Goal: Task Accomplishment & Management: Use online tool/utility

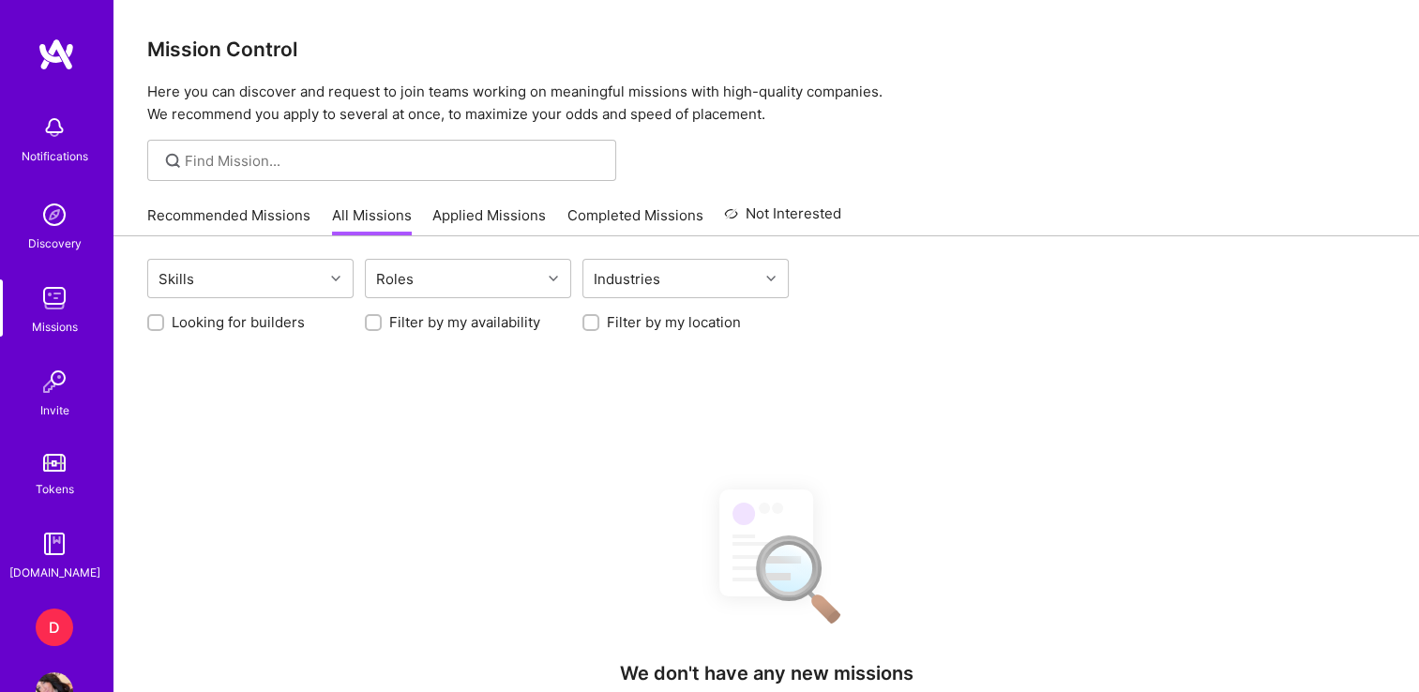
click at [33, 607] on div "Notifications Discovery Missions Invite Tokens [DOMAIN_NAME] D Dazn: Internal C…" at bounding box center [56, 346] width 113 height 692
click at [40, 616] on div "D" at bounding box center [55, 628] width 38 height 38
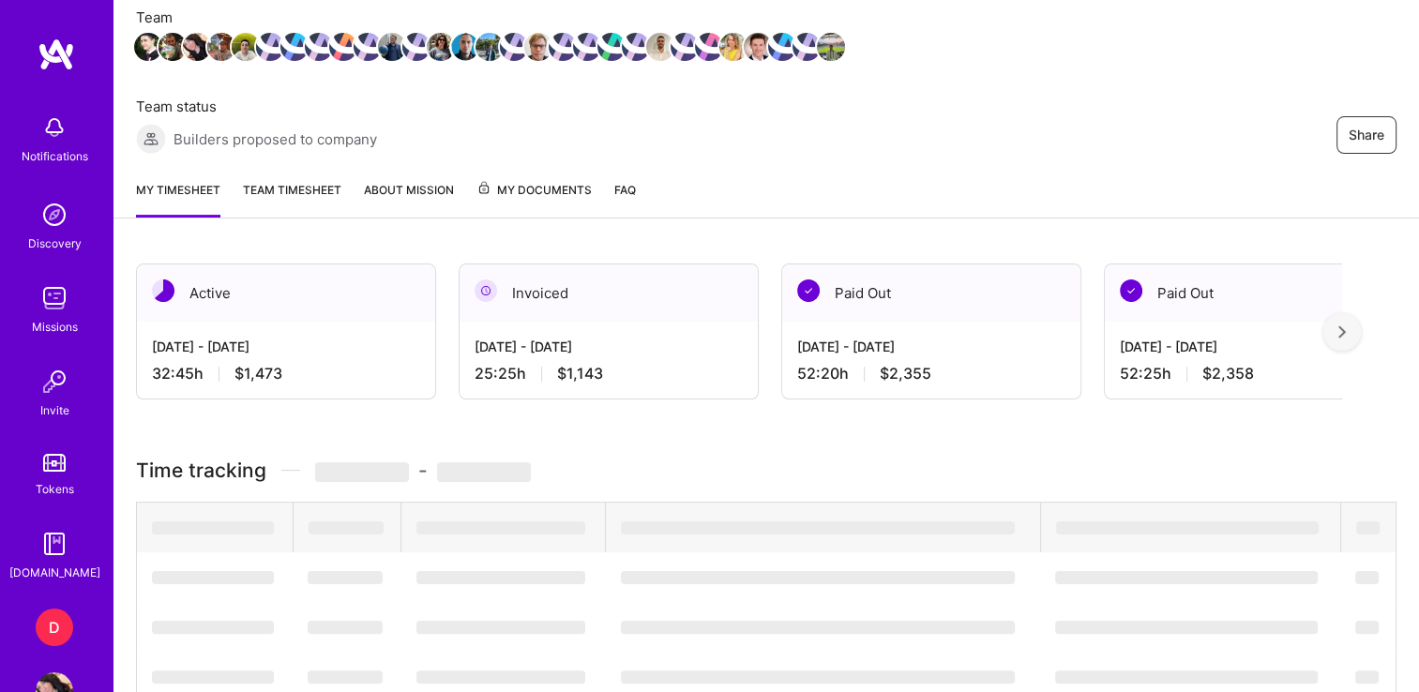
scroll to position [269, 0]
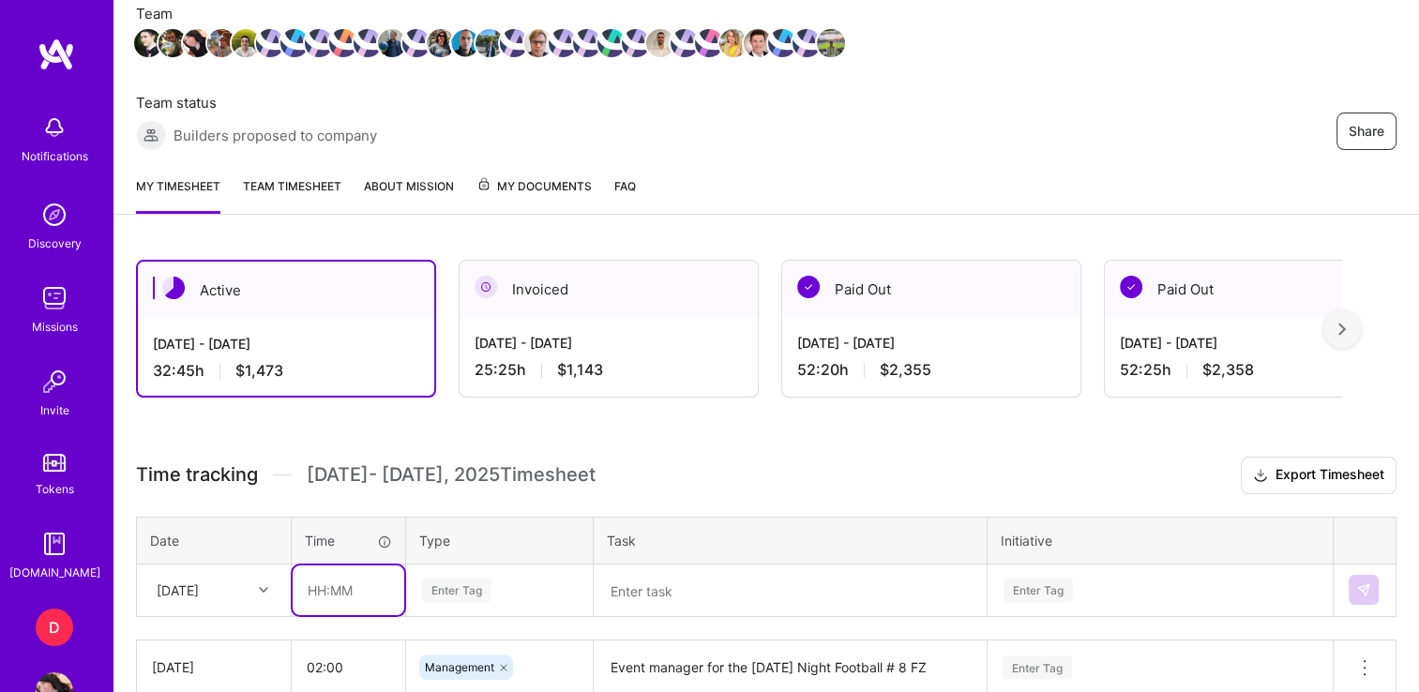
click at [321, 584] on input "text" at bounding box center [349, 591] width 112 height 50
type input "01:30"
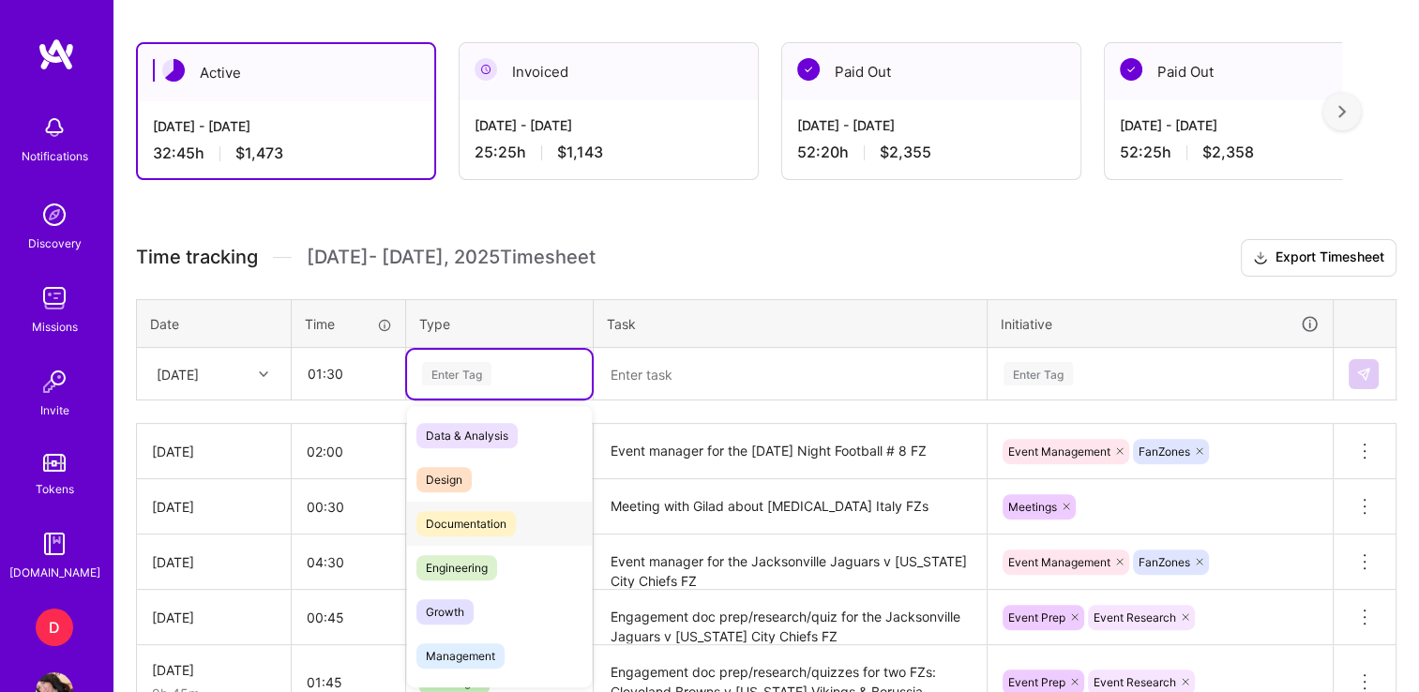
click at [455, 528] on span "Documentation" at bounding box center [466, 523] width 99 height 25
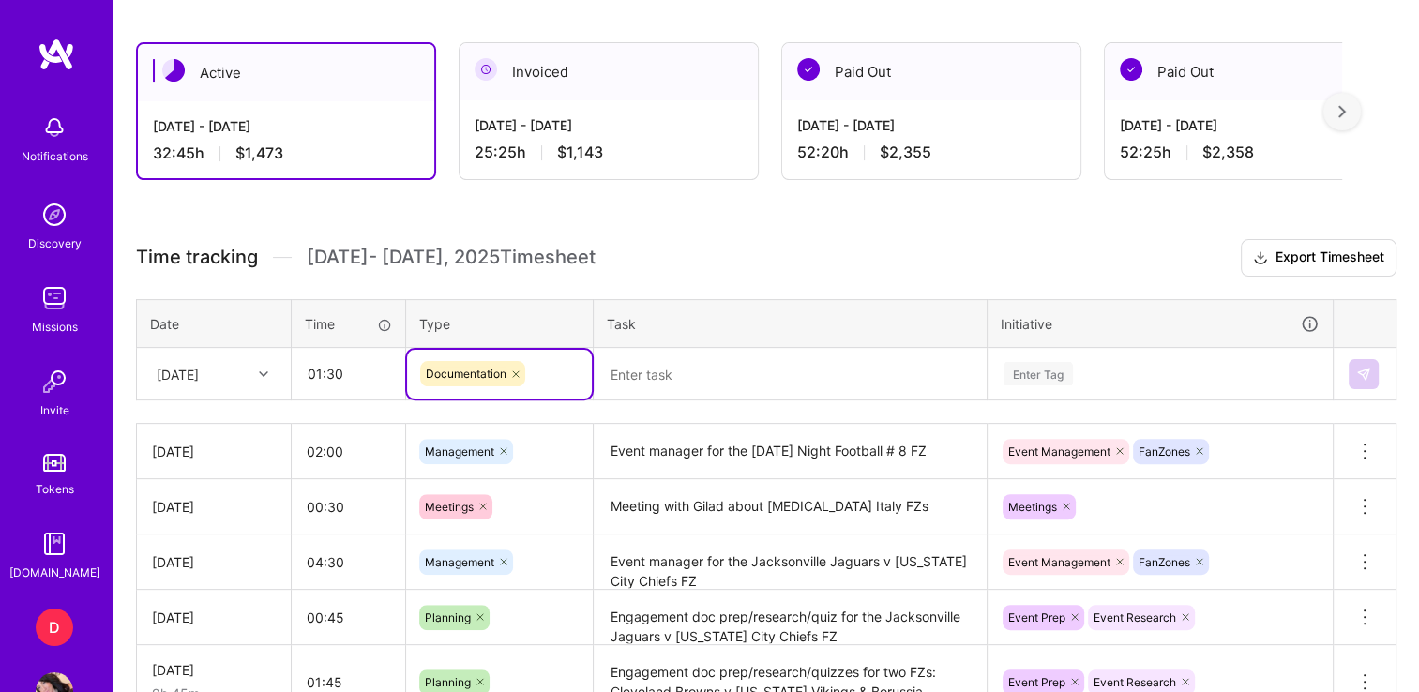
click at [518, 373] on icon at bounding box center [516, 374] width 6 height 6
type input "pla"
click at [432, 424] on span "Planning" at bounding box center [449, 435] width 65 height 25
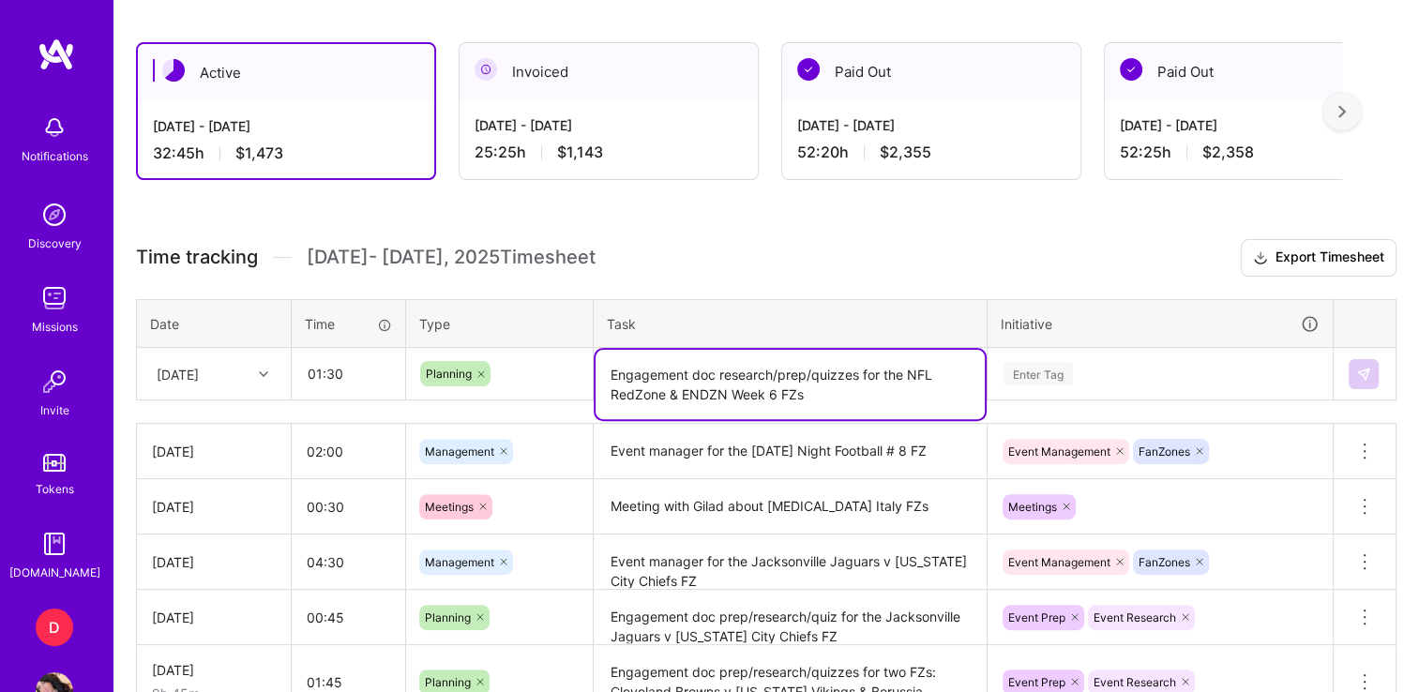
type textarea "Engagement doc research/prep/quizzes for the NFL RedZone & ENDZN Week 6 FZs"
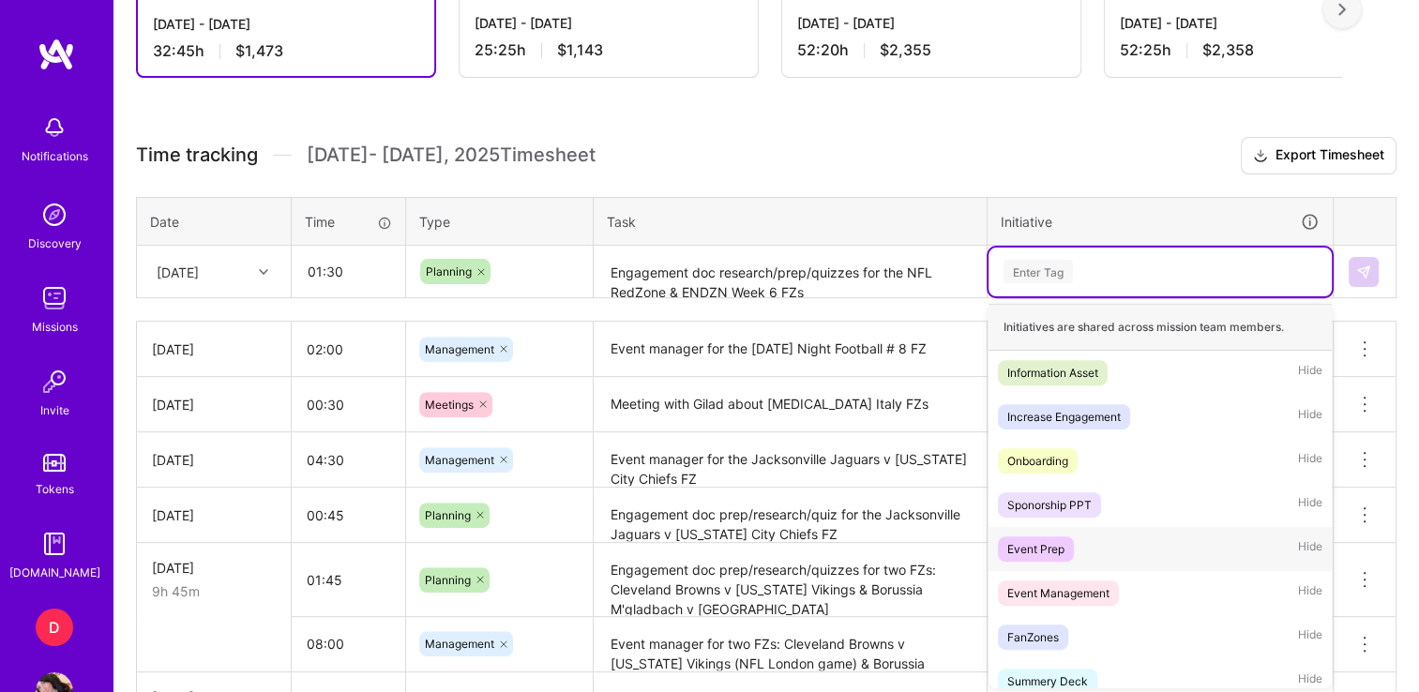
click at [1034, 547] on div "Event Prep" at bounding box center [1036, 549] width 57 height 20
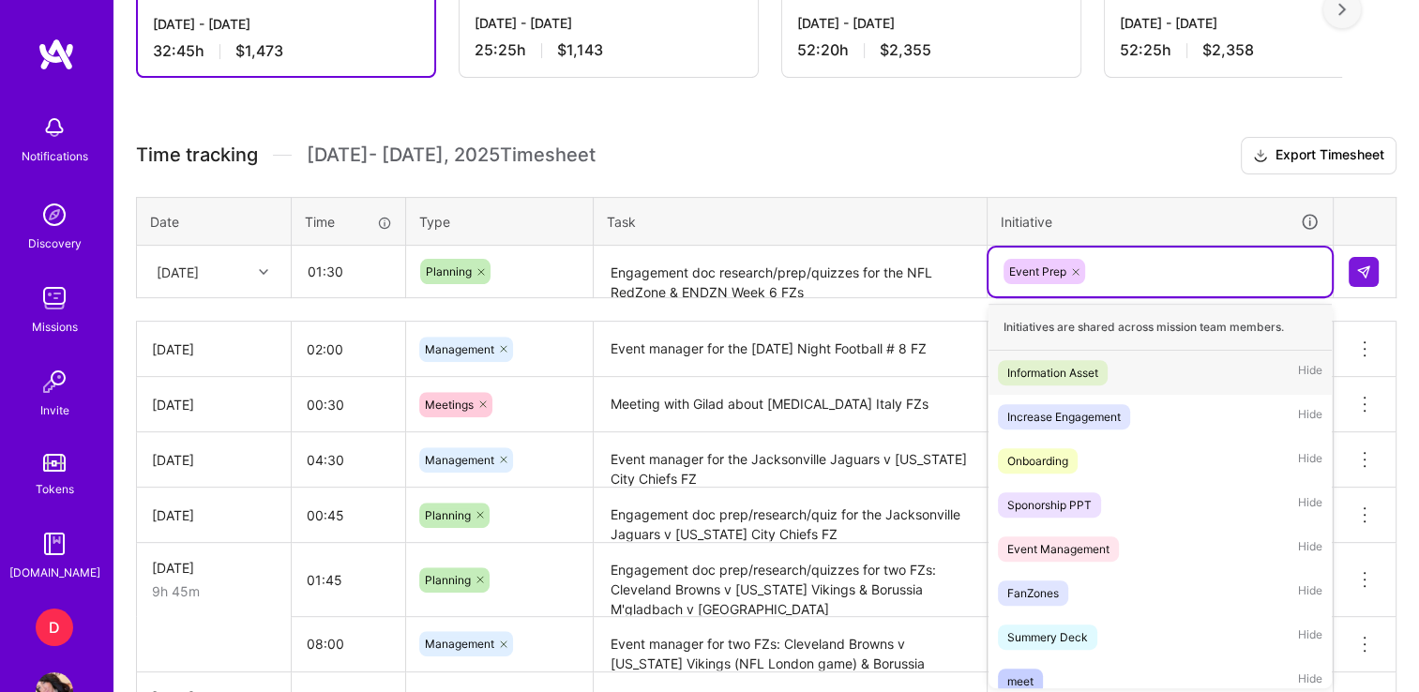
click at [1095, 270] on div "Event Prep" at bounding box center [1160, 271] width 317 height 29
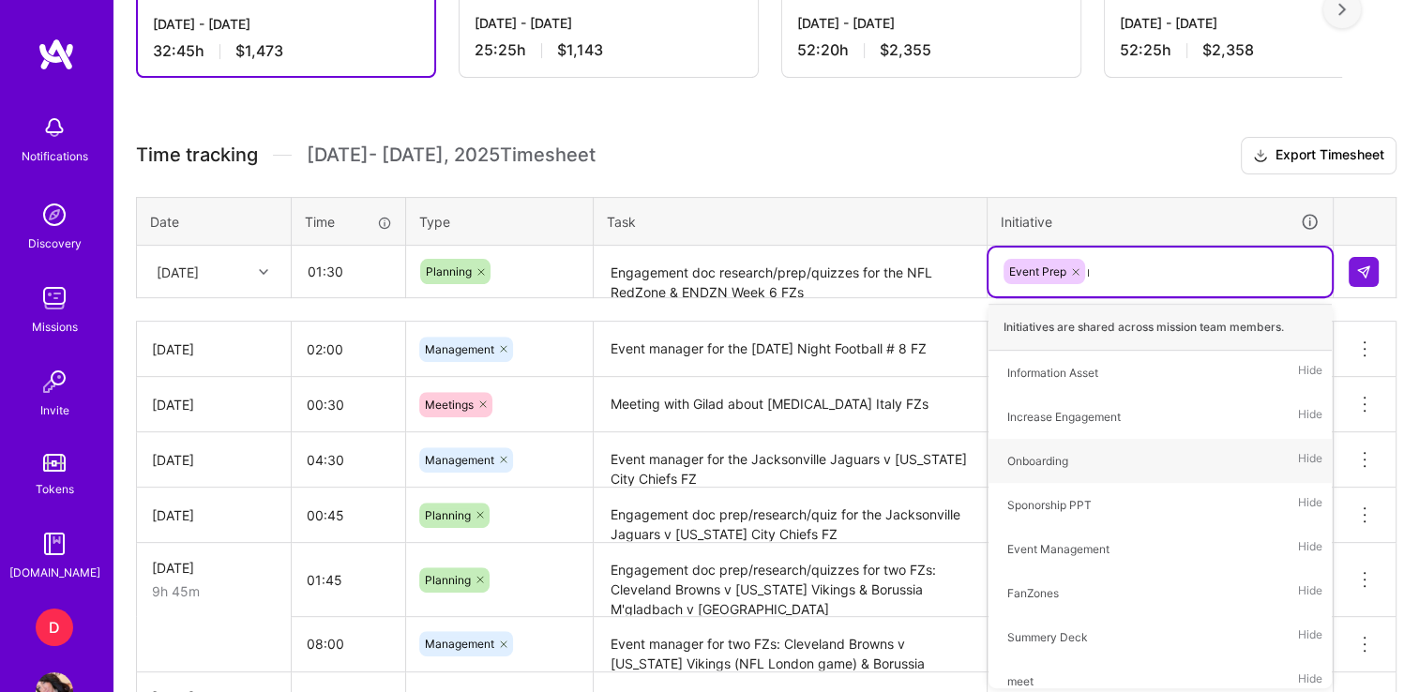
type input "res"
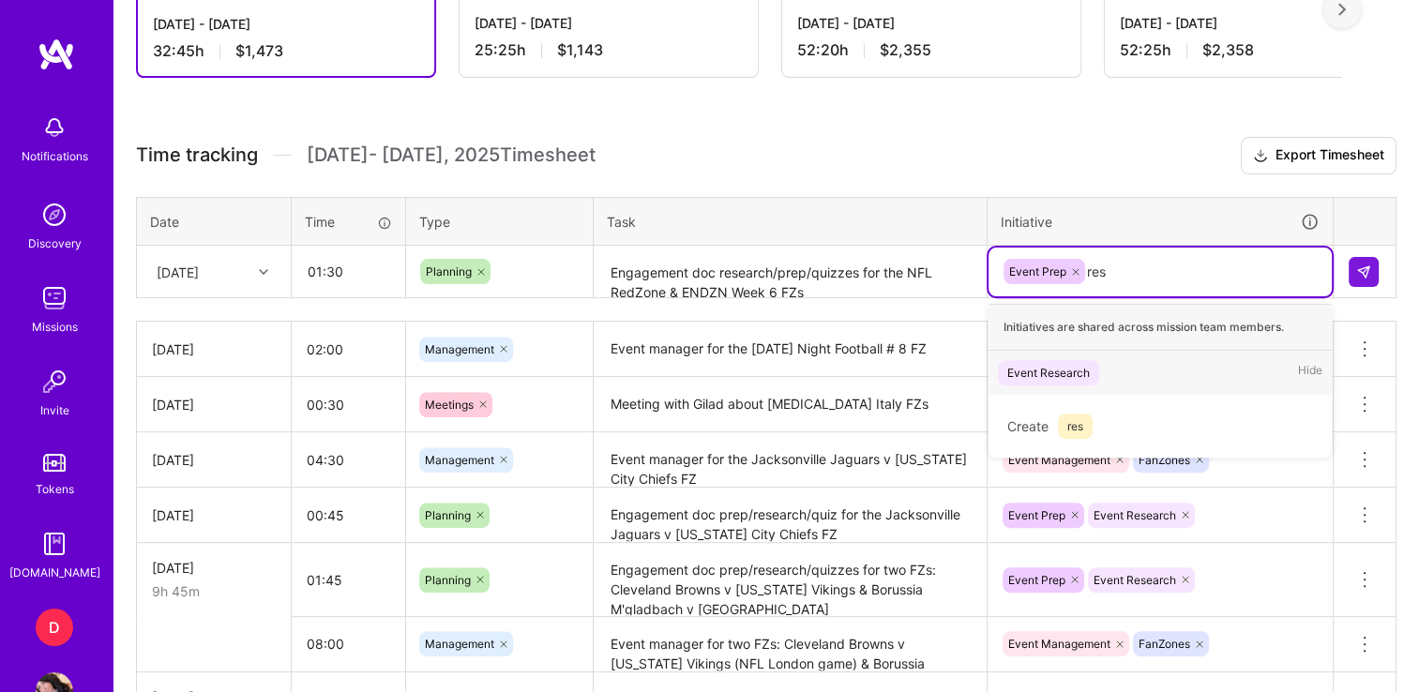
click at [1039, 363] on div "Event Research" at bounding box center [1049, 373] width 83 height 20
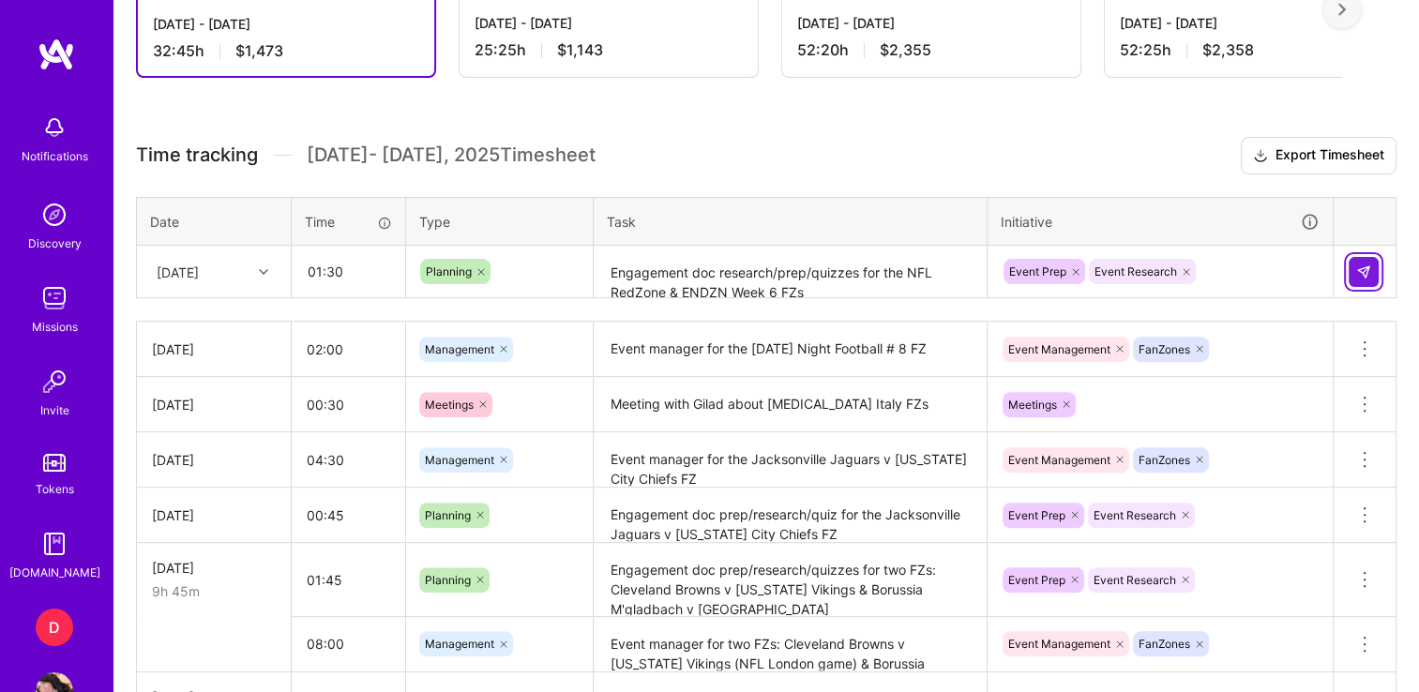
click at [1357, 265] on img at bounding box center [1364, 272] width 15 height 15
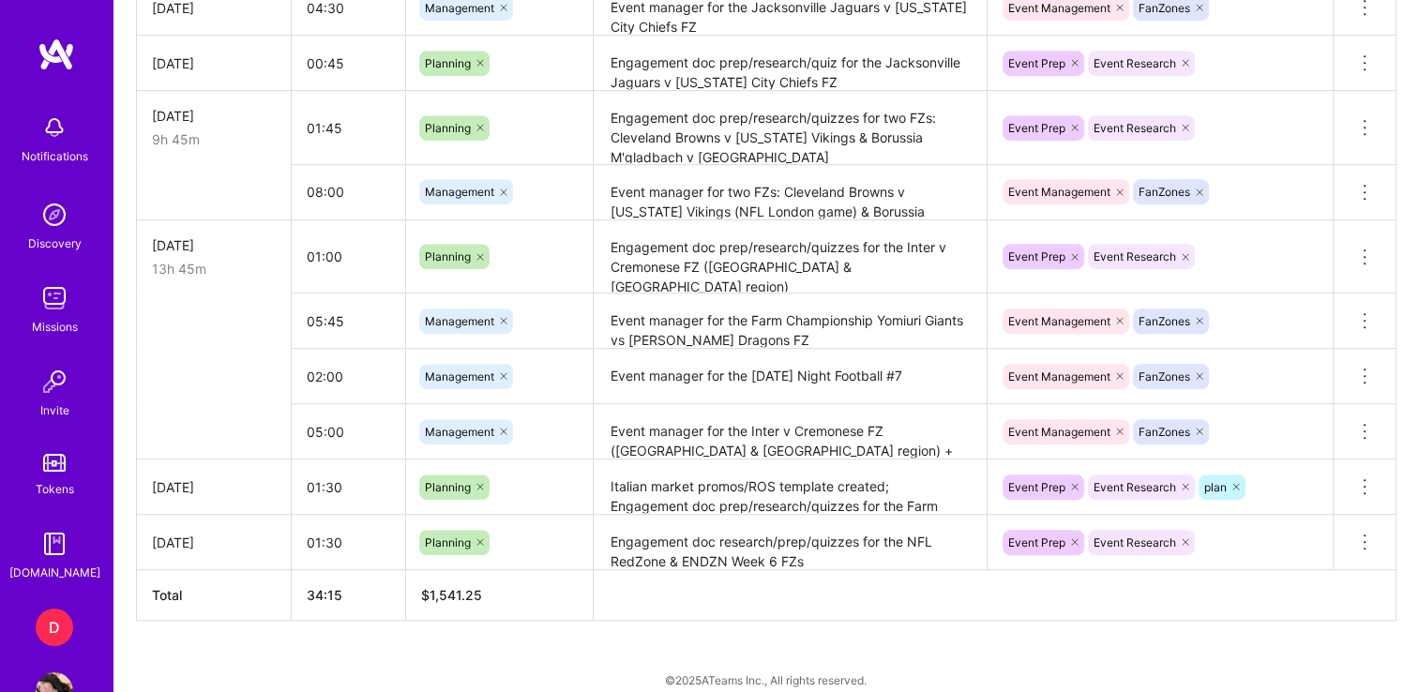
scroll to position [1056, 0]
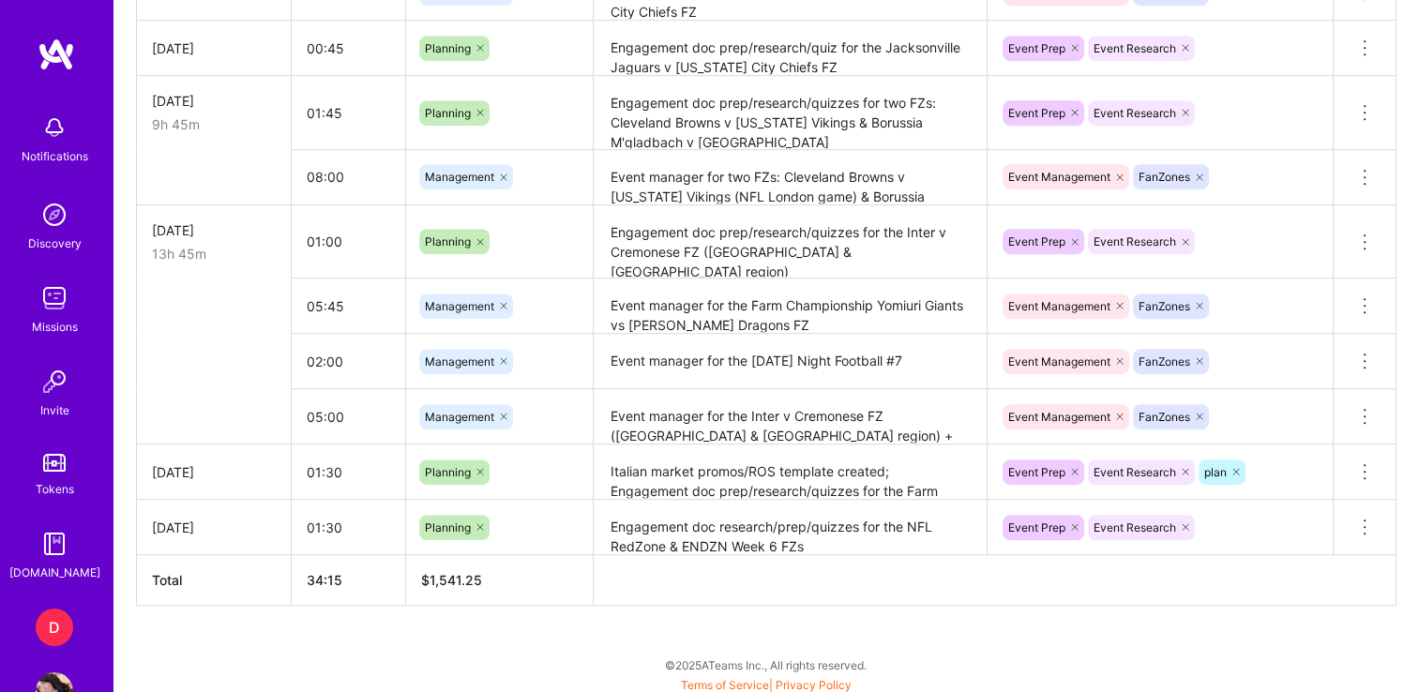
click at [725, 508] on textarea "Engagement doc research/prep/quizzes for the NFL RedZone & ENDZN Week 6 FZs" at bounding box center [790, 528] width 389 height 52
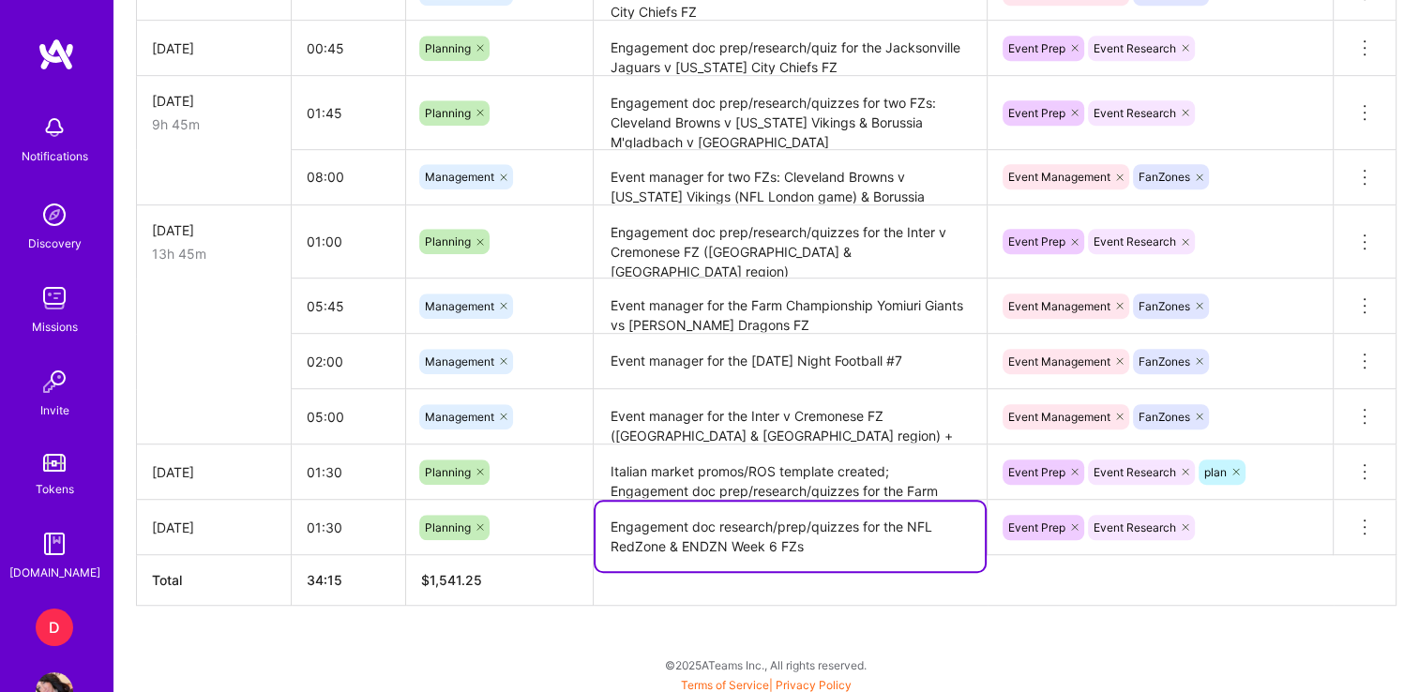
click at [725, 508] on textarea "Engagement doc research/prep/quizzes for the NFL RedZone & ENDZN Week 6 FZs" at bounding box center [790, 536] width 389 height 69
click at [1373, 523] on icon at bounding box center [1365, 527] width 23 height 23
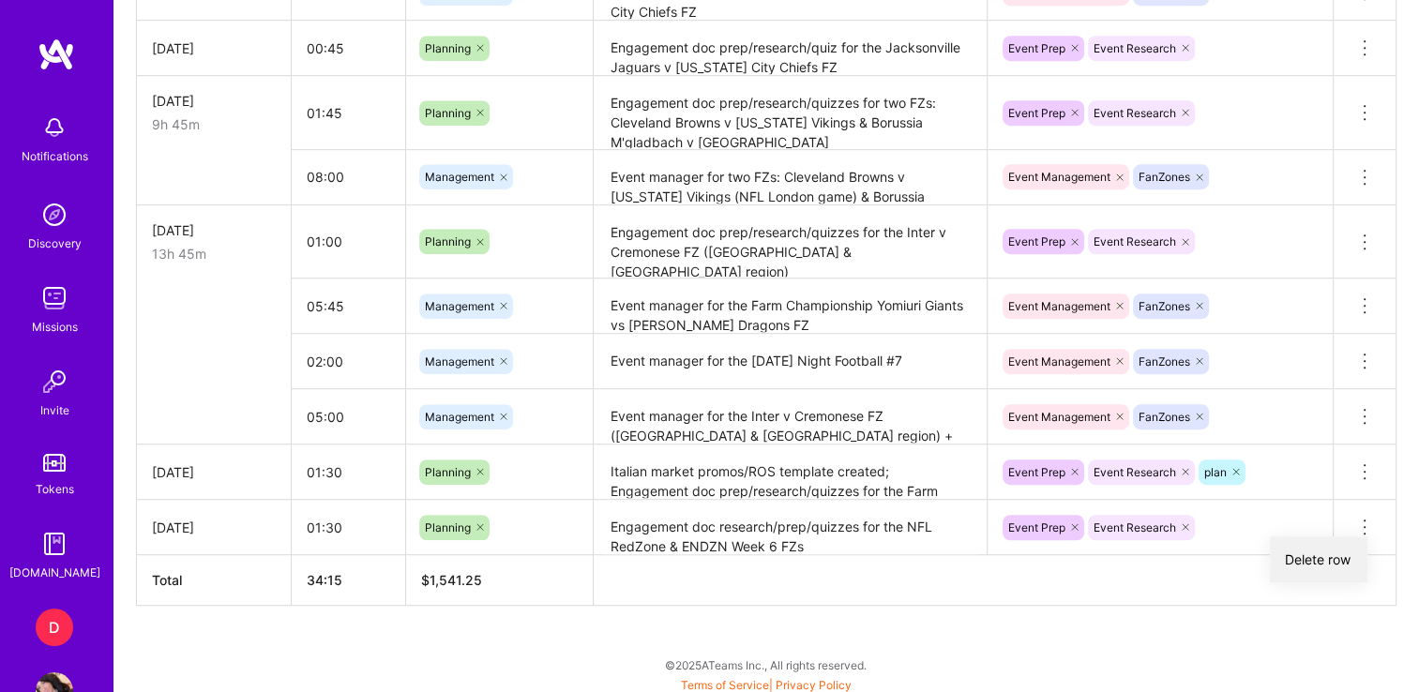
click at [1311, 546] on button "Delete row" at bounding box center [1319, 560] width 98 height 46
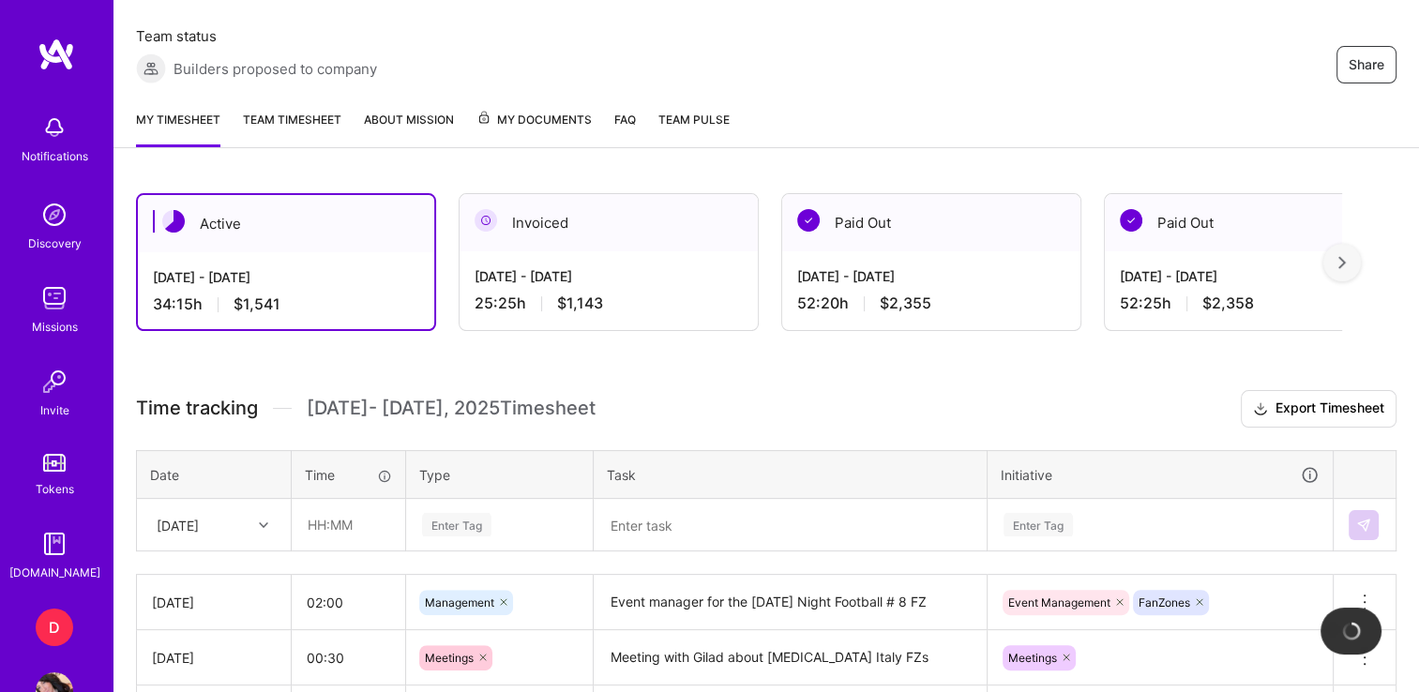
scroll to position [334, 0]
click at [218, 476] on th "Date" at bounding box center [214, 476] width 155 height 49
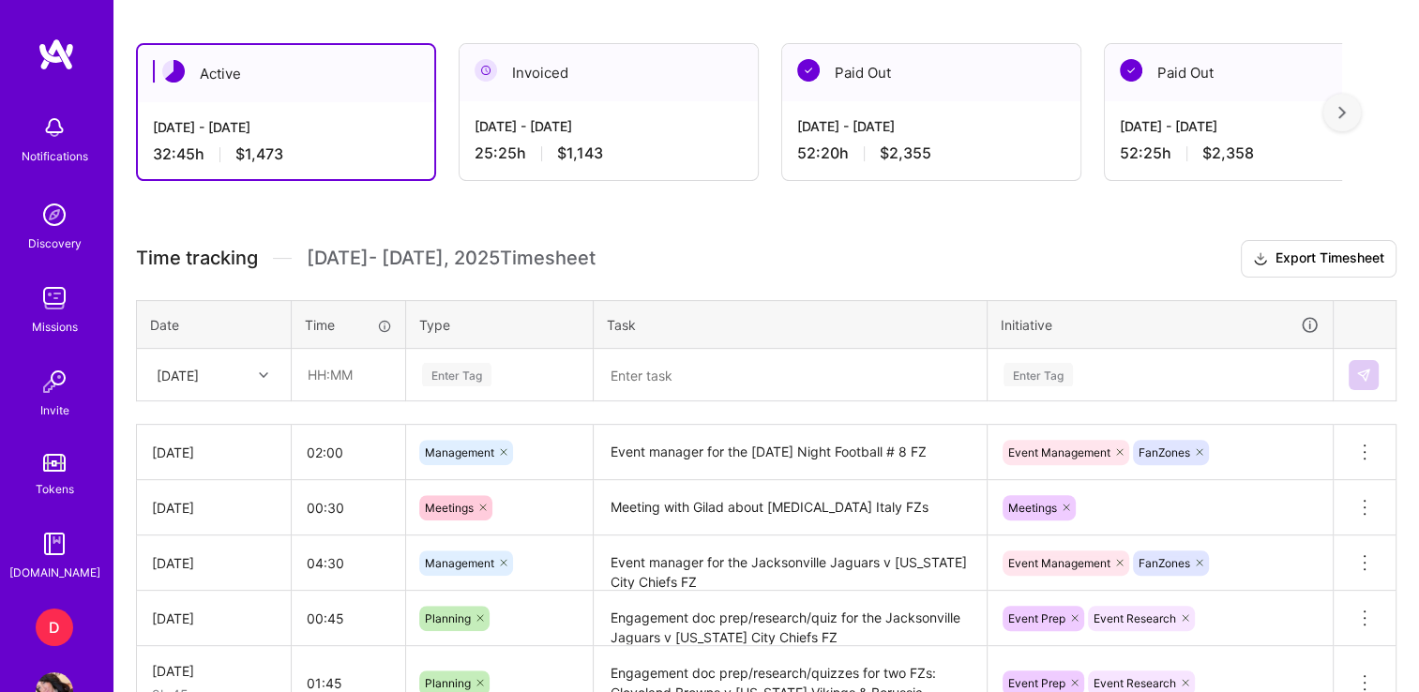
click at [218, 400] on div "[DATE]" at bounding box center [214, 375] width 152 height 50
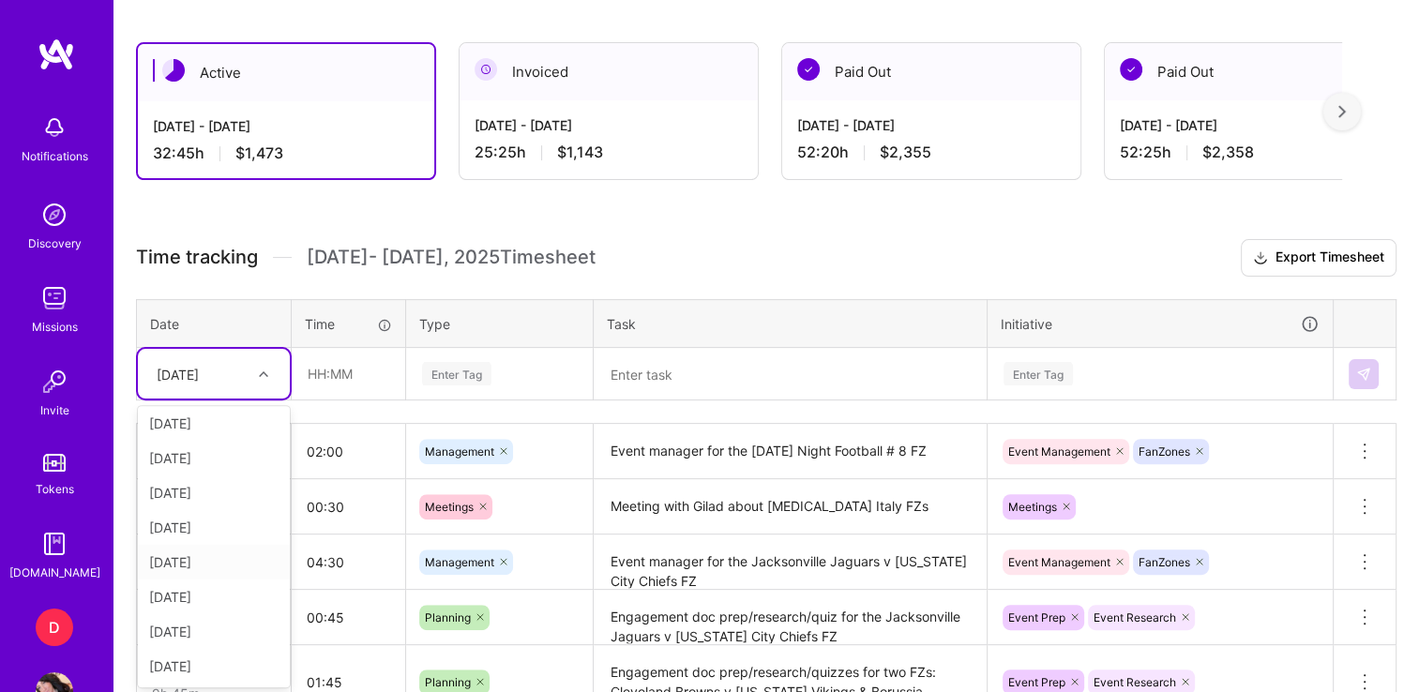
scroll to position [73, 0]
click at [191, 662] on div "[DATE]" at bounding box center [214, 666] width 152 height 35
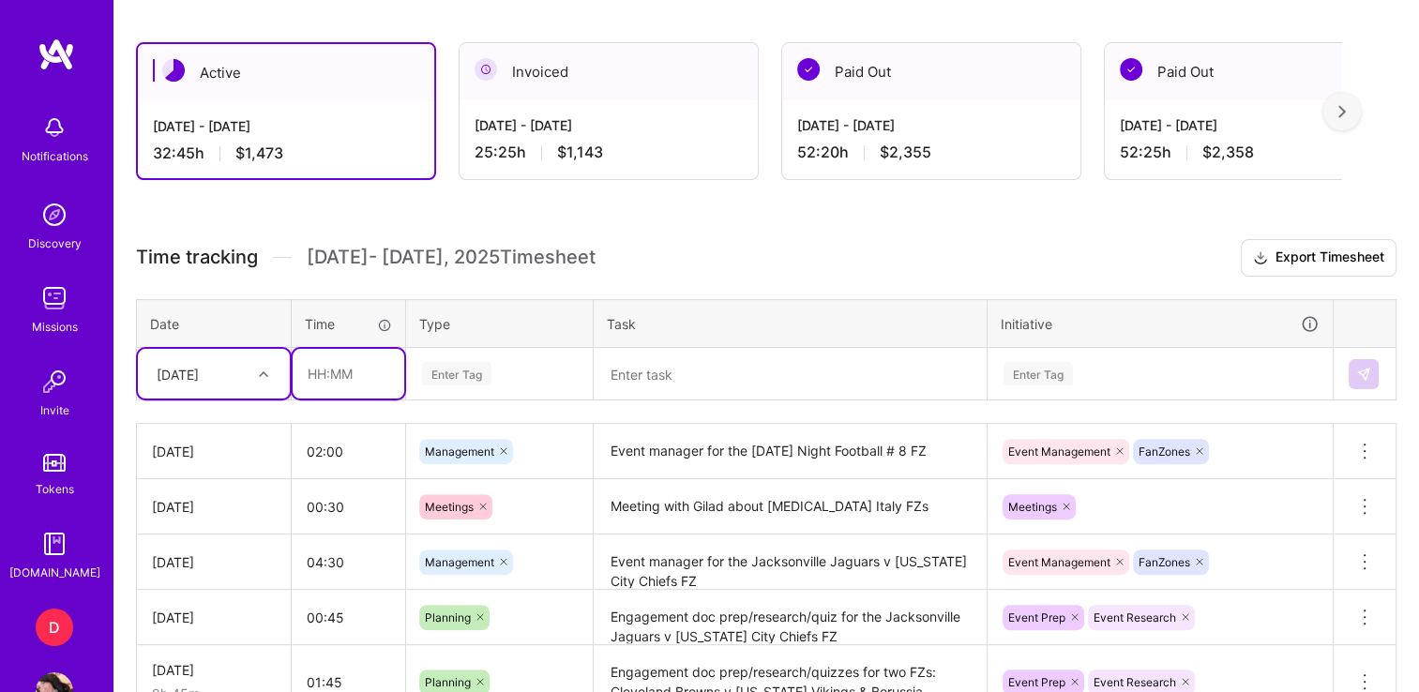
click at [349, 392] on input "text" at bounding box center [349, 374] width 112 height 50
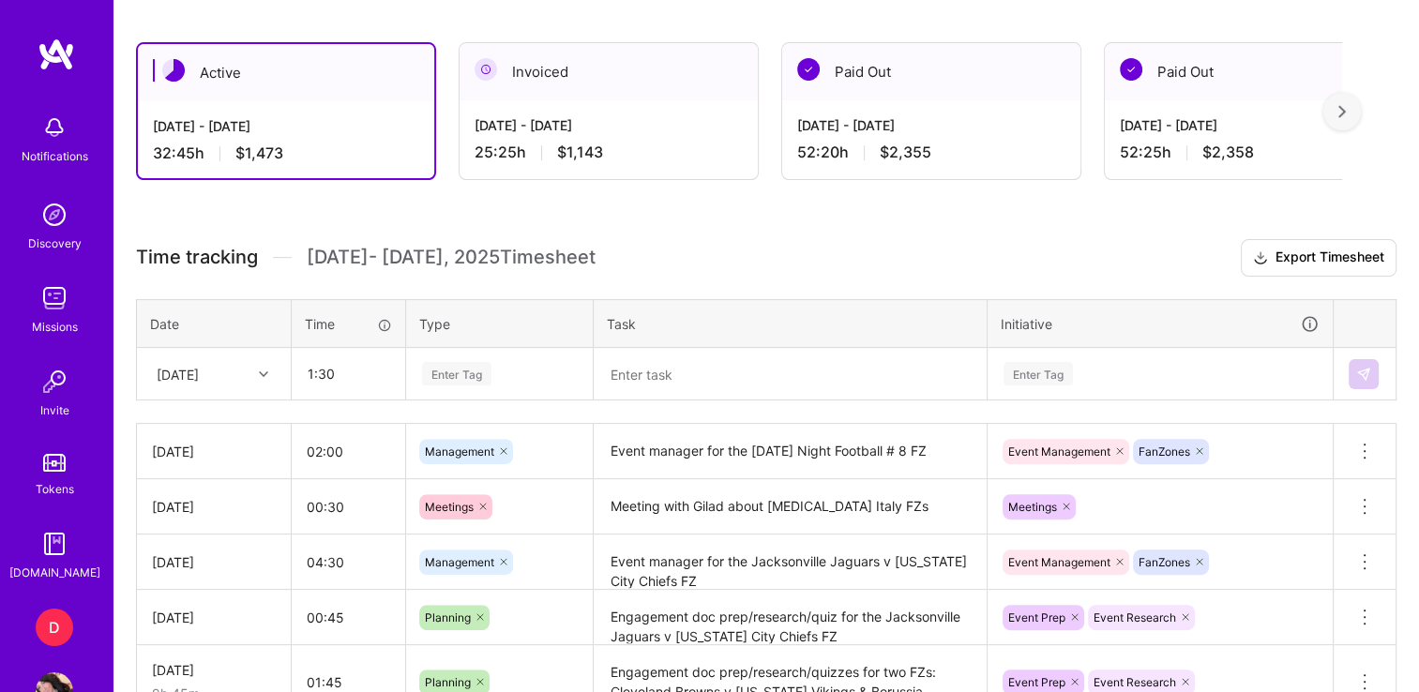
type input "01:30"
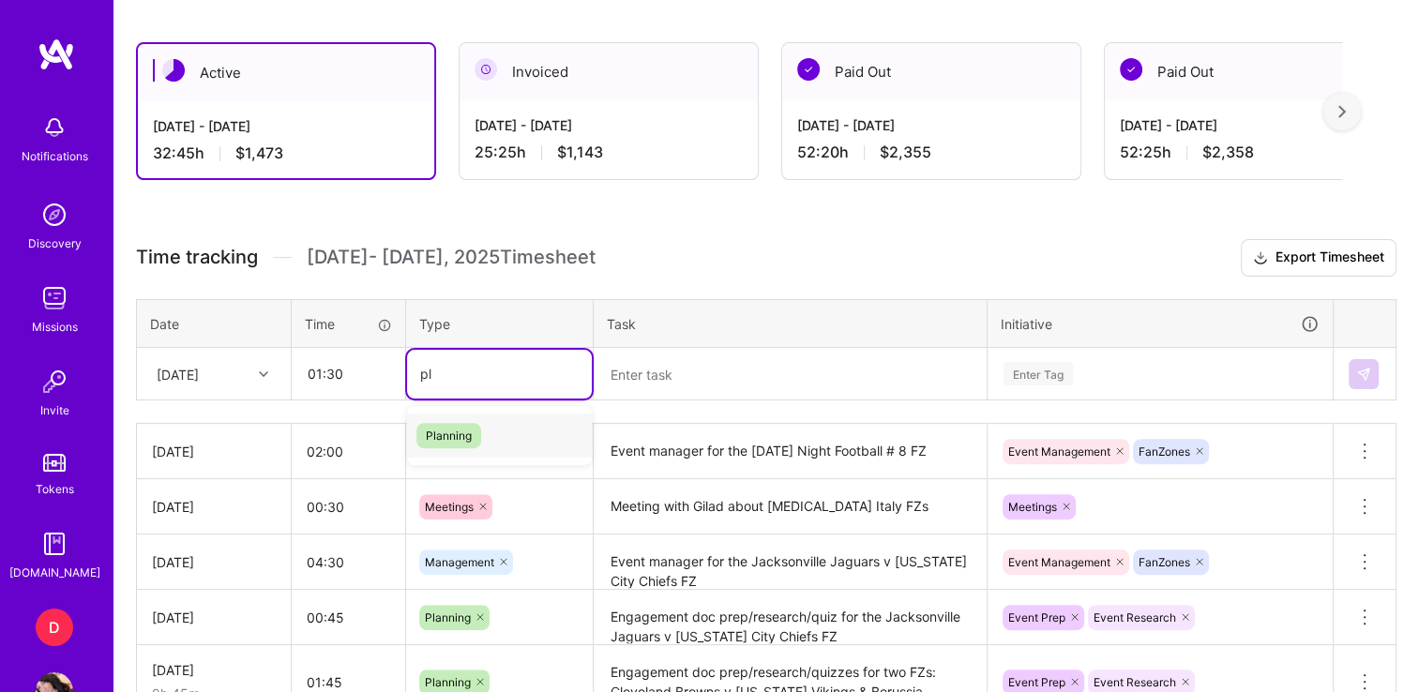
type input "pla"
click at [445, 423] on span "Planning" at bounding box center [449, 435] width 65 height 25
click at [705, 362] on textarea at bounding box center [790, 375] width 389 height 50
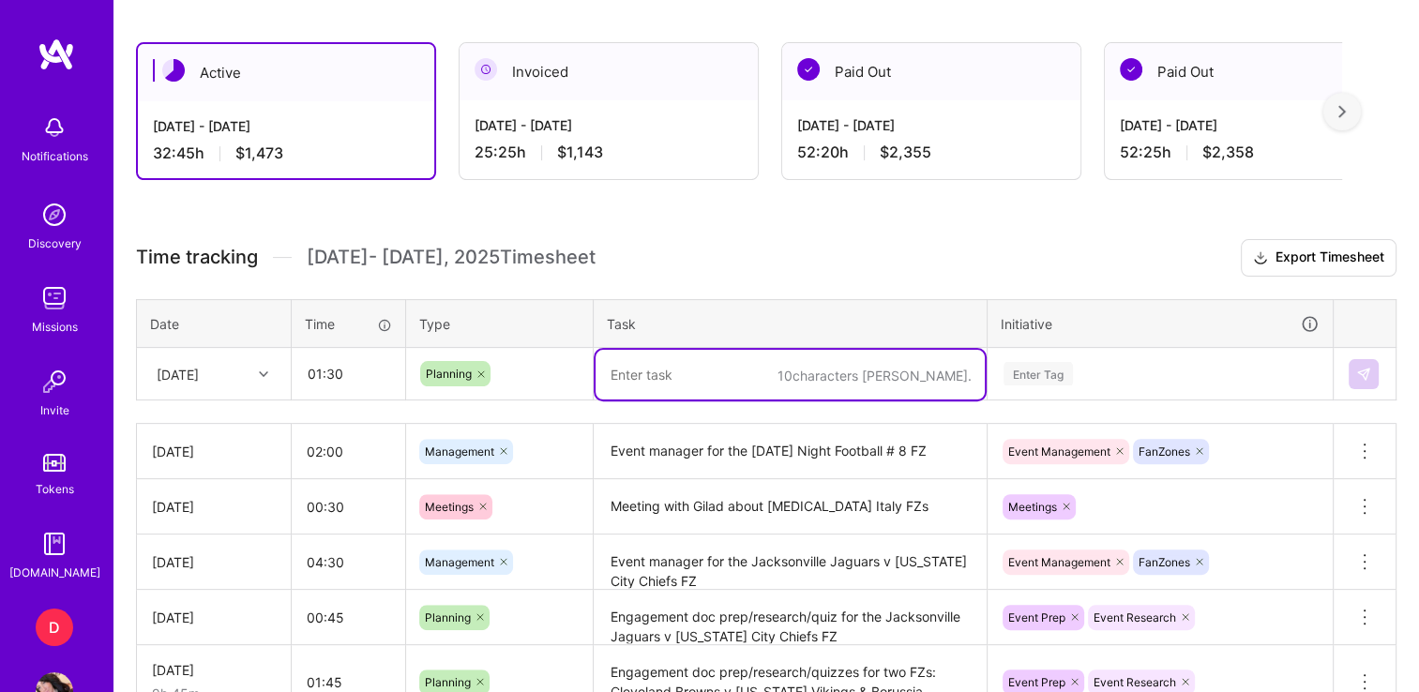
paste textarea "Engagement doc research/prep/quizzes for the NFL RedZone & ENDZN Week 6 FZs"
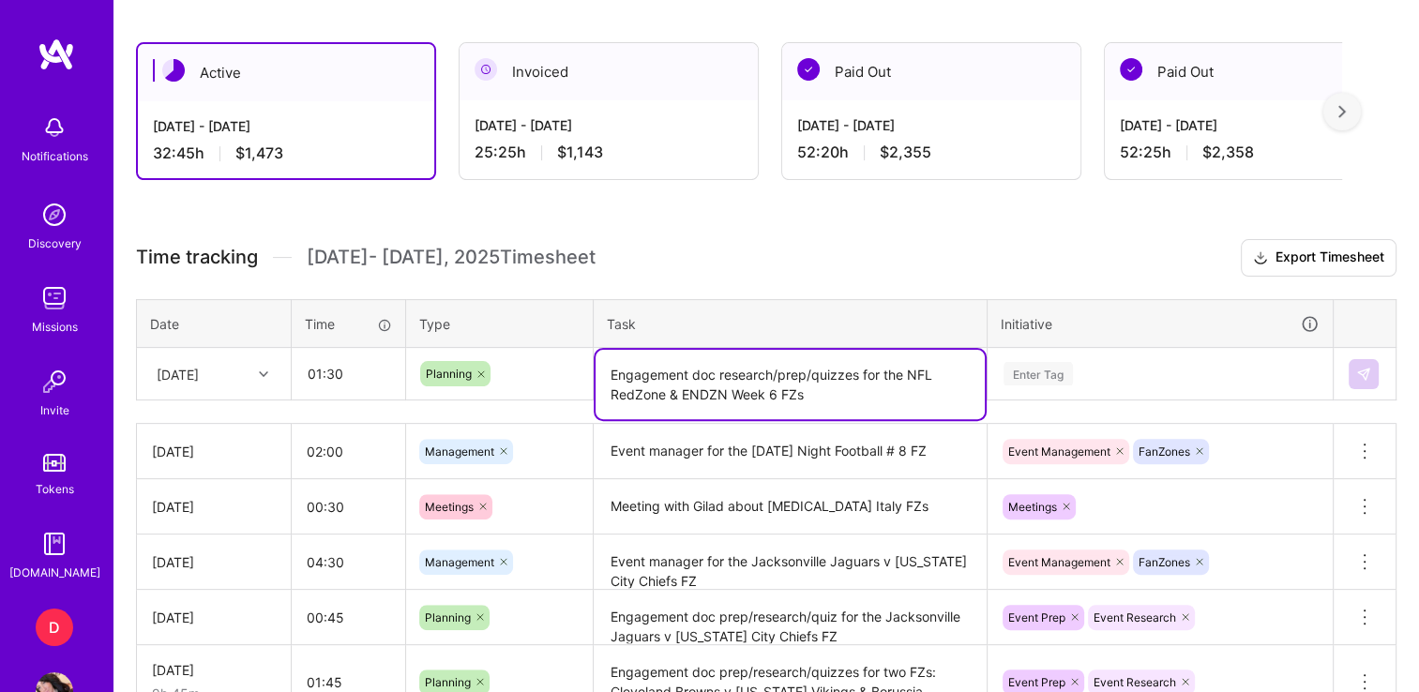
type textarea "Engagement doc research/prep/quizzes for the NFL RedZone & ENDZN Week 6 FZs"
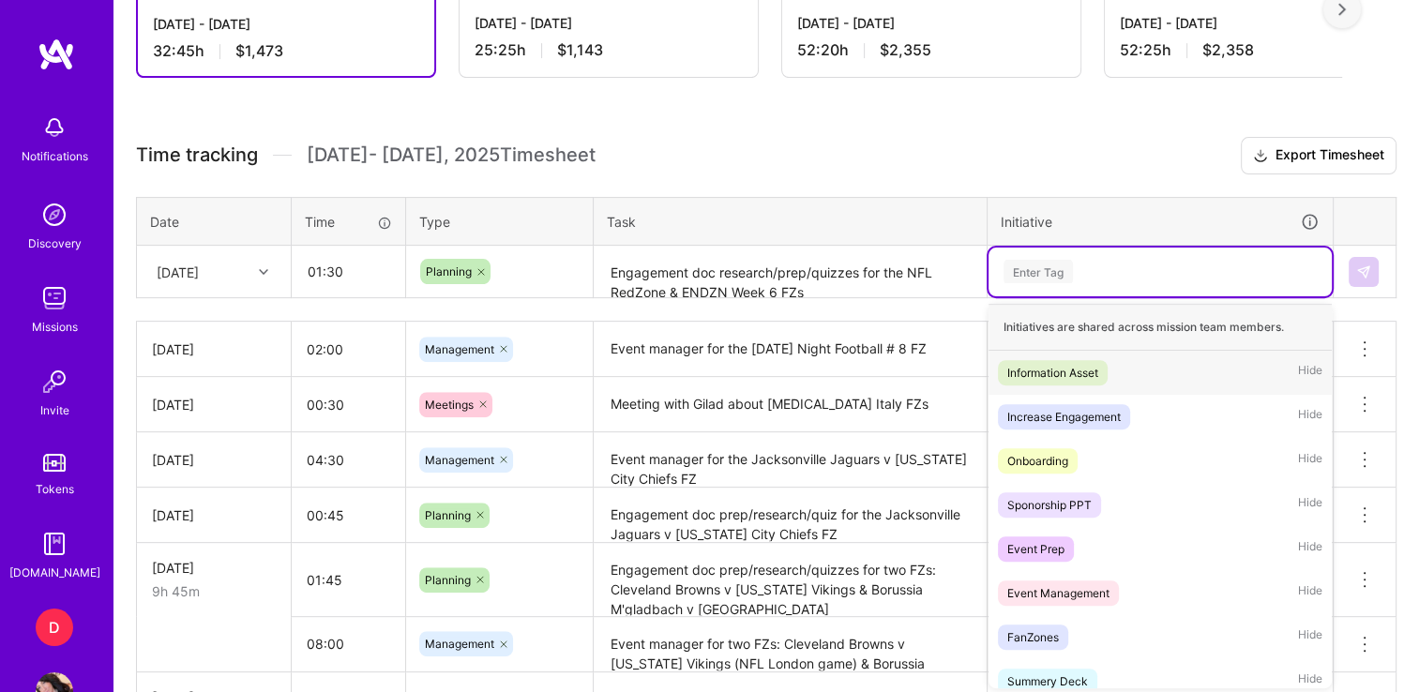
scroll to position [589, 0]
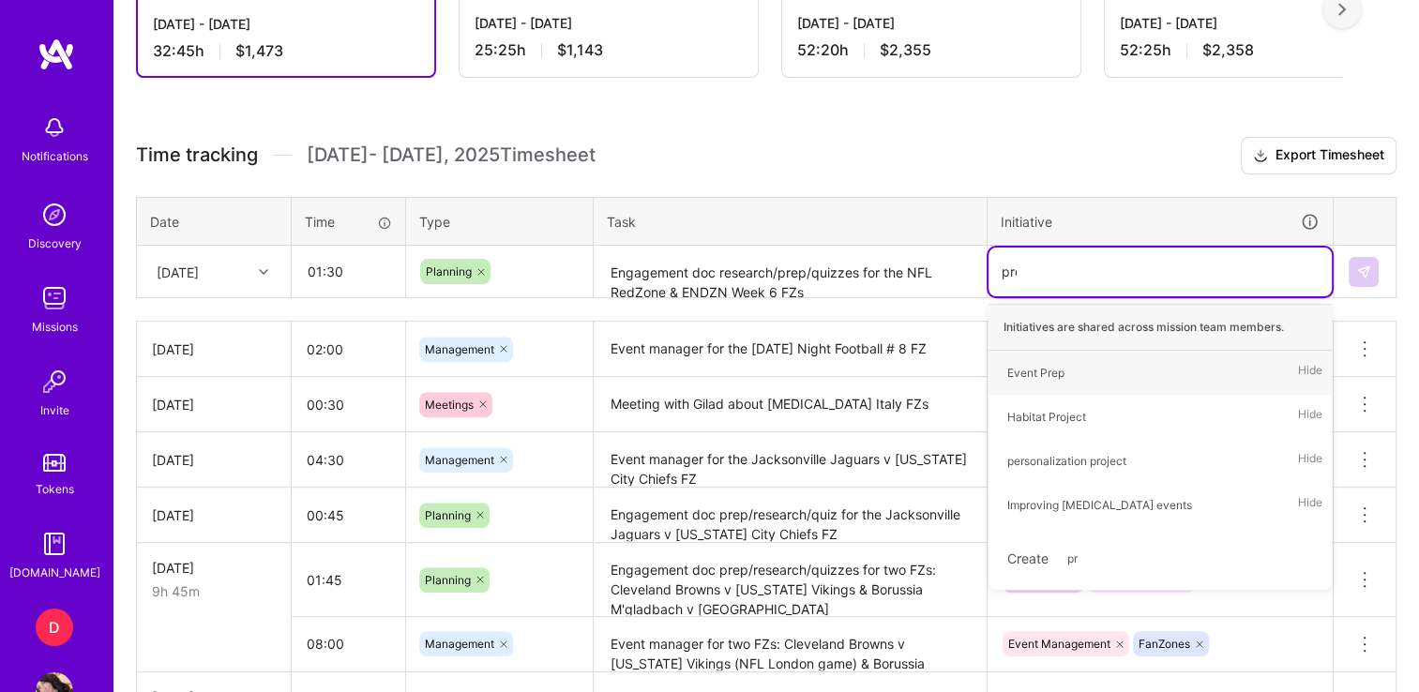
type input "prep"
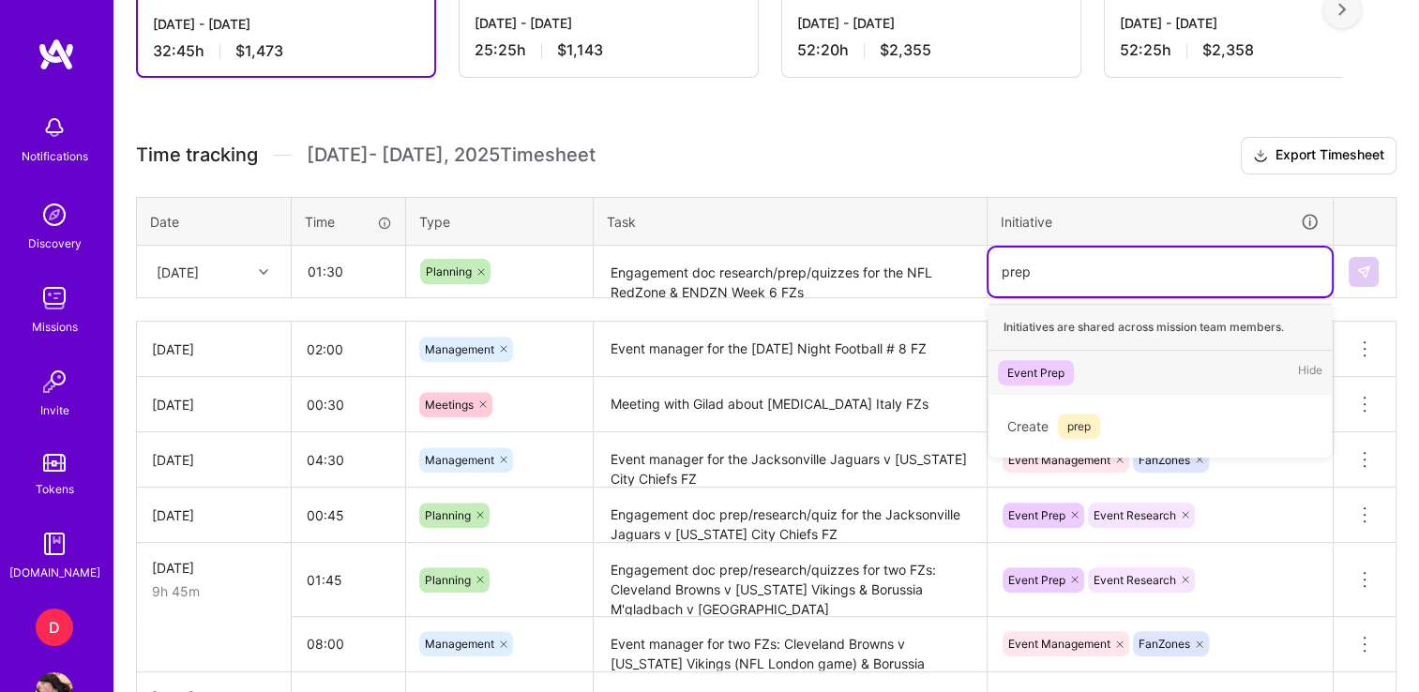
click at [1077, 364] on div "Event Prep Hide" at bounding box center [1160, 373] width 343 height 44
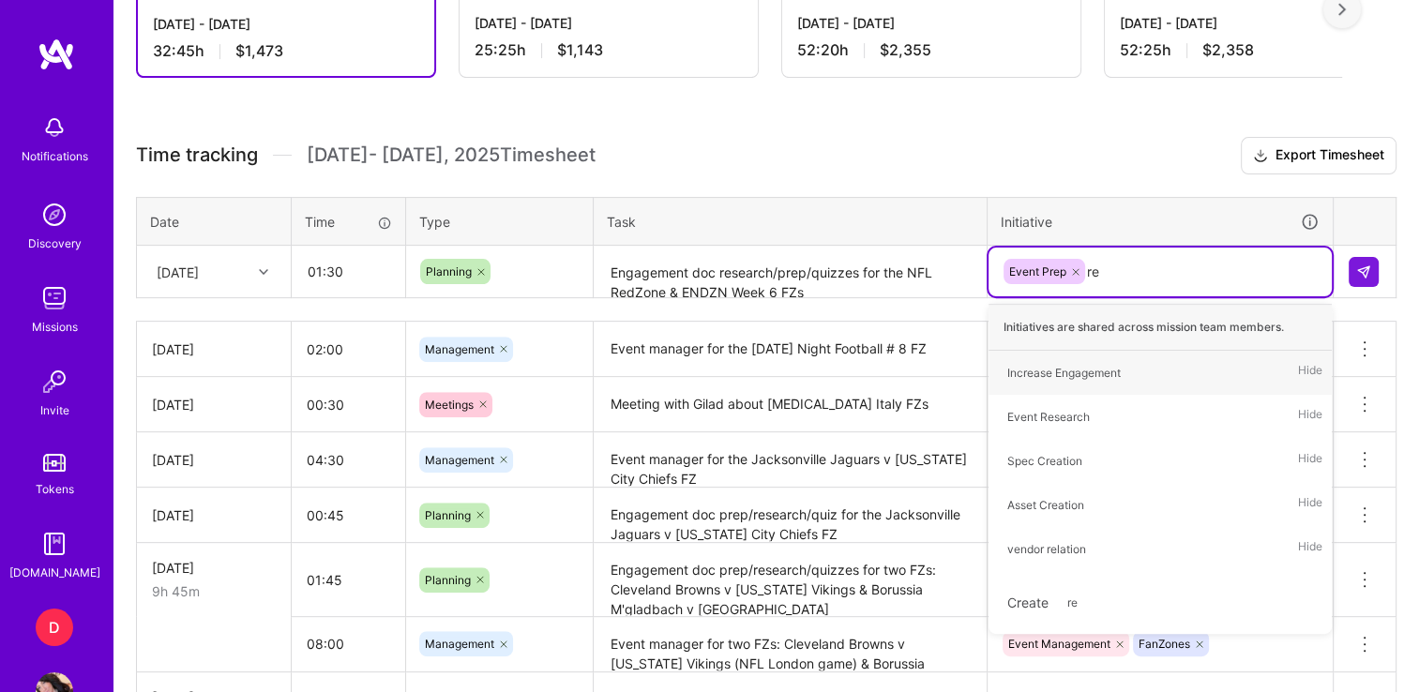
type input "res"
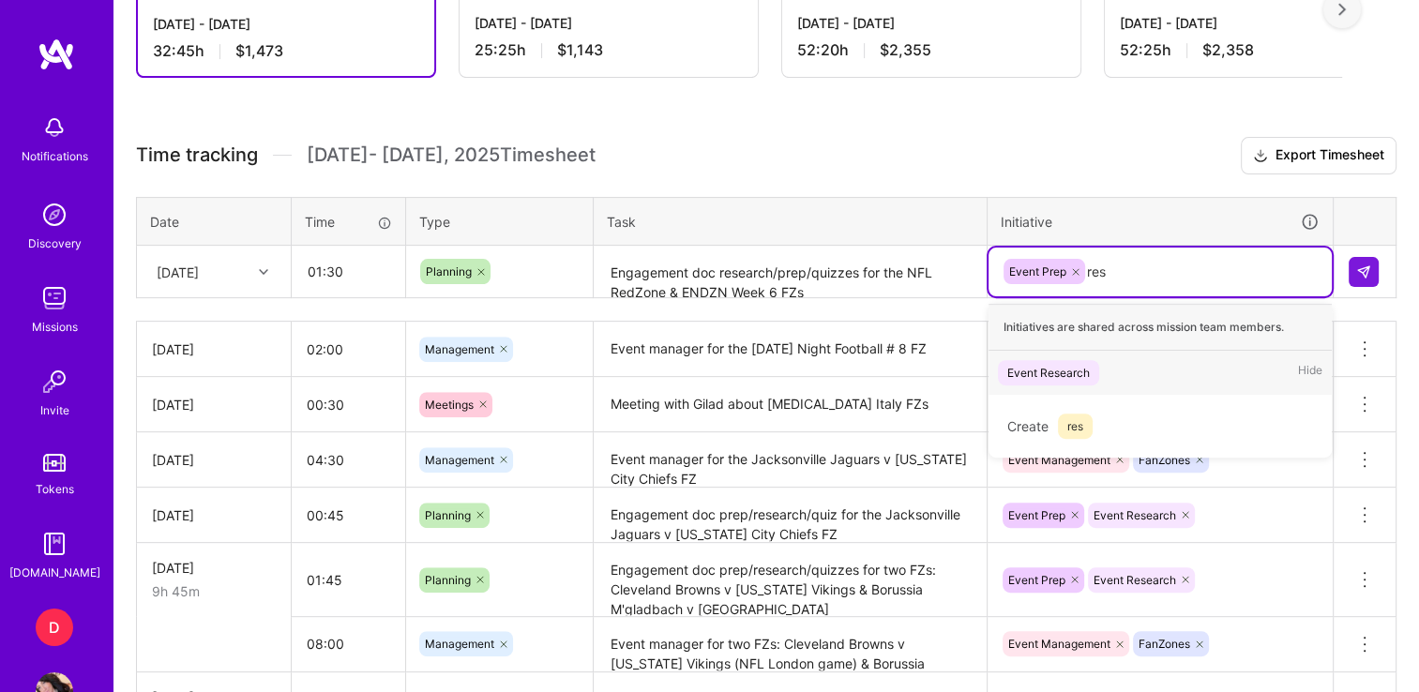
click at [1046, 381] on span "Event Research" at bounding box center [1048, 372] width 101 height 25
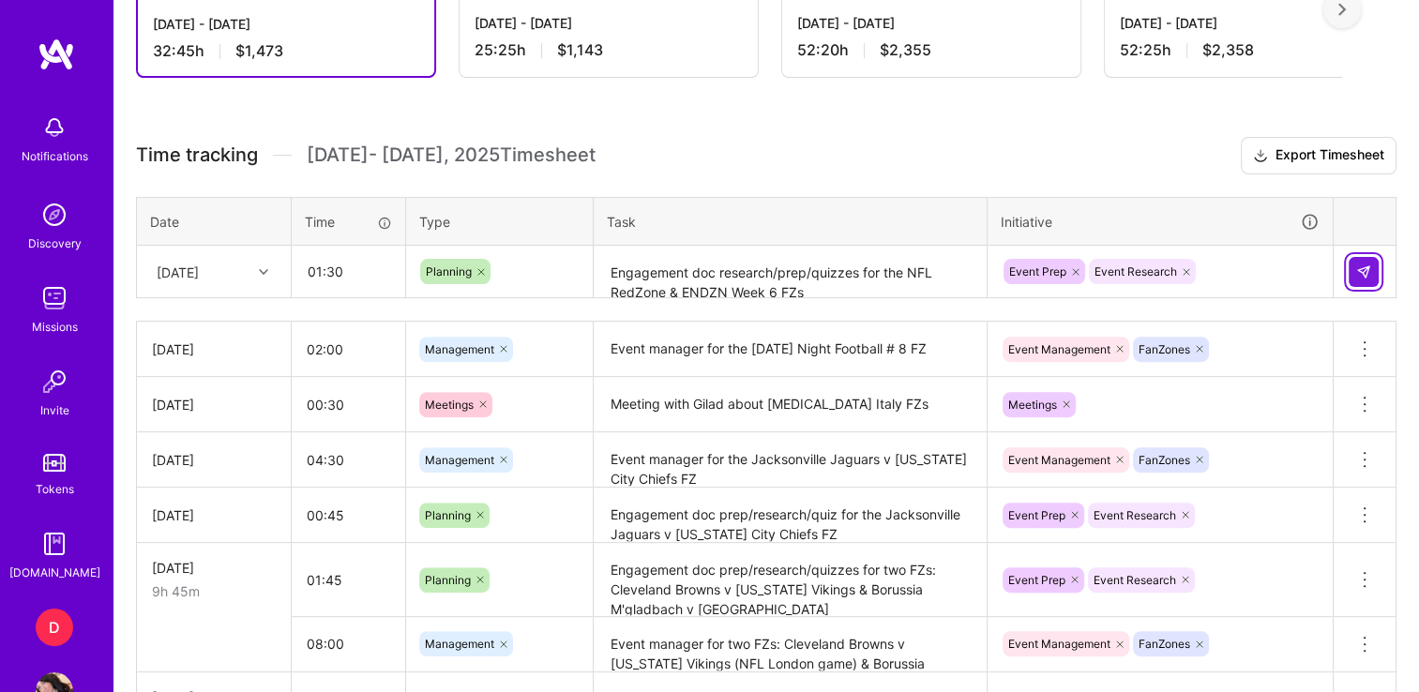
click at [1366, 265] on img at bounding box center [1364, 272] width 15 height 15
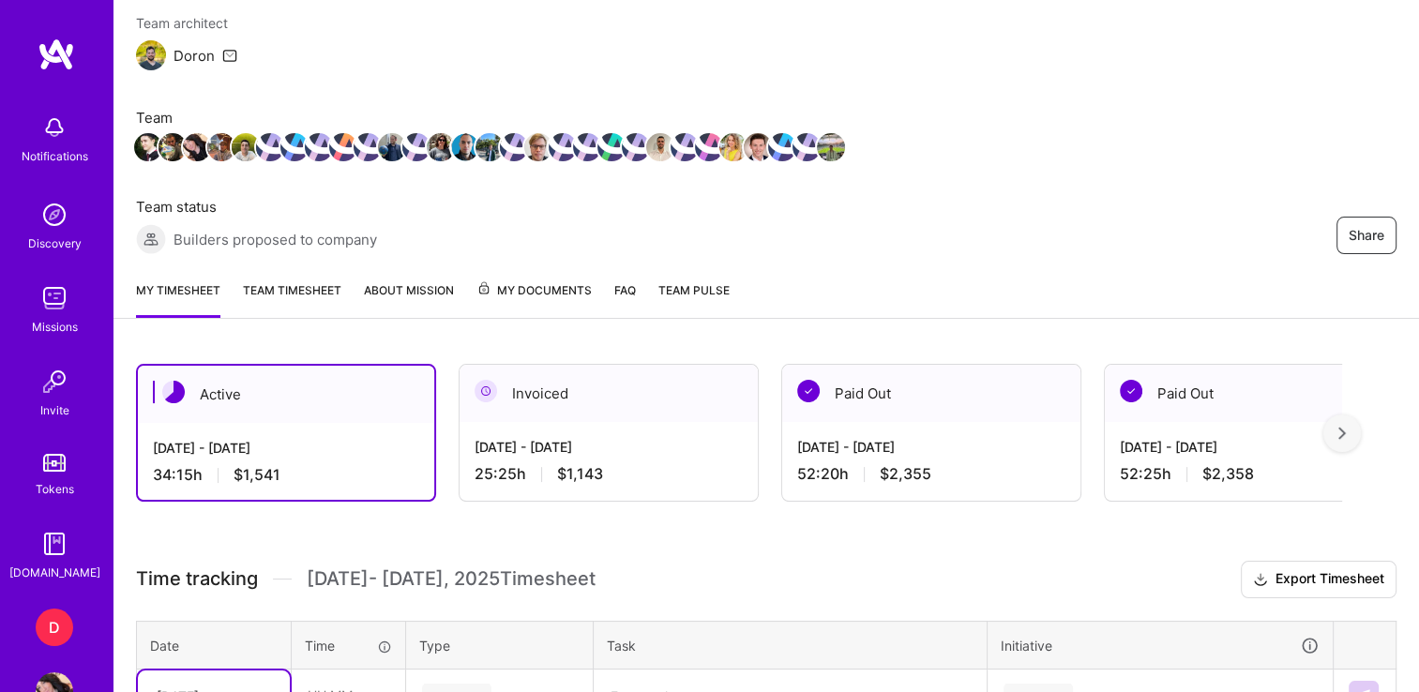
scroll to position [0, 0]
